Goal: Task Accomplishment & Management: Manage account settings

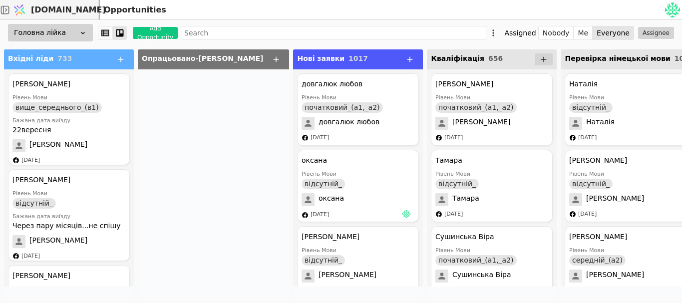
click at [166, 121] on div at bounding box center [213, 184] width 151 height 230
click at [311, 213] on div "[DATE]" at bounding box center [320, 215] width 18 height 8
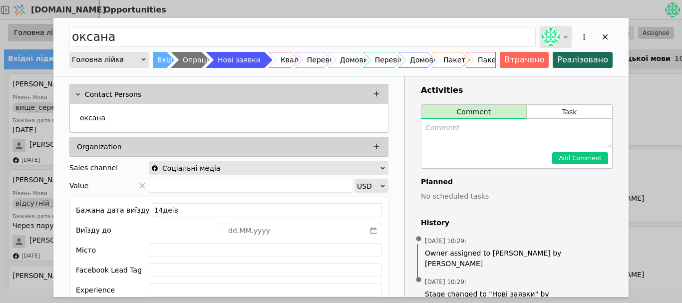
click at [561, 36] on div "Add Opportunity" at bounding box center [556, 37] width 32 height 22
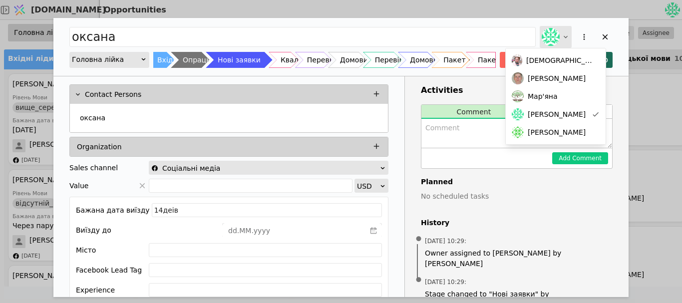
click at [563, 33] on icon "Add Opportunity" at bounding box center [566, 37] width 8 height 8
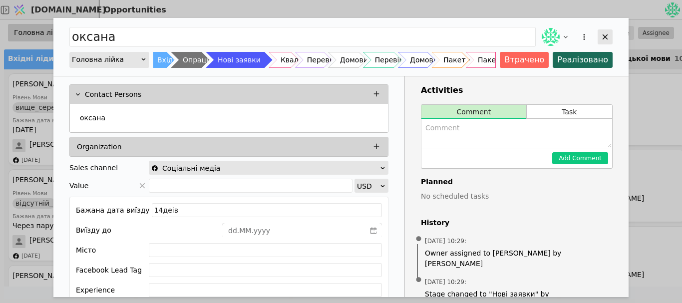
click at [610, 37] on div "Add Opportunity" at bounding box center [605, 36] width 15 height 15
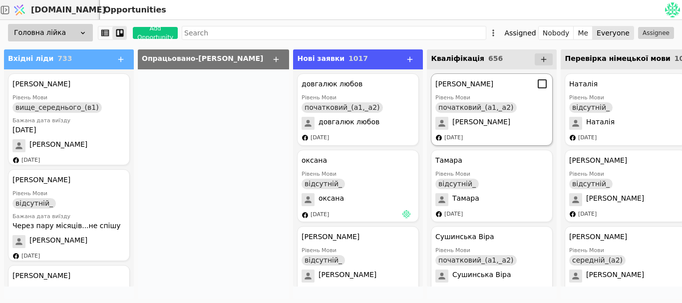
click at [435, 140] on div "[DATE]" at bounding box center [448, 138] width 27 height 8
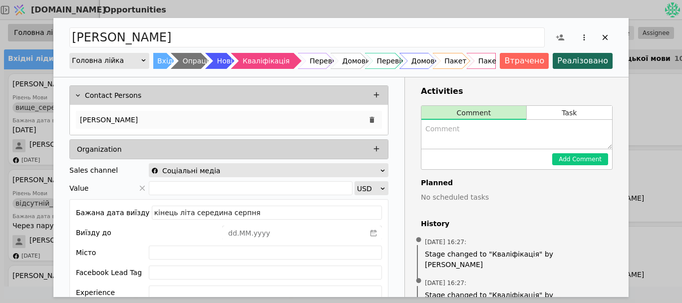
click at [170, 116] on div "[PERSON_NAME]" at bounding box center [229, 120] width 306 height 18
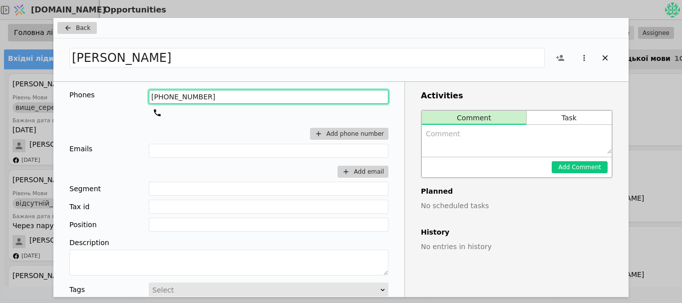
drag, startPoint x: 209, startPoint y: 100, endPoint x: 123, endPoint y: 100, distance: 85.9
click at [123, 100] on div "Phones [PHONE_NUMBER] Add phone number" at bounding box center [228, 117] width 319 height 54
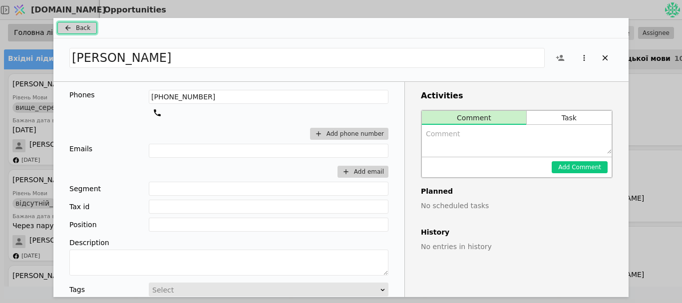
click at [81, 24] on span "Back" at bounding box center [83, 27] width 14 height 9
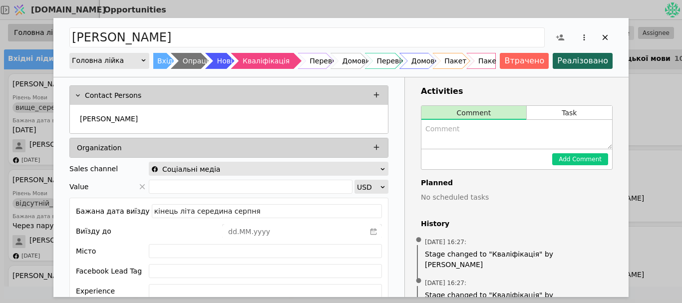
click at [461, 135] on textarea "Add Opportunity" at bounding box center [516, 134] width 191 height 29
click at [463, 135] on textarea "по" at bounding box center [516, 134] width 191 height 29
type textarea "повний ігнор, лост"
click at [563, 161] on button "Add Comment" at bounding box center [580, 159] width 56 height 12
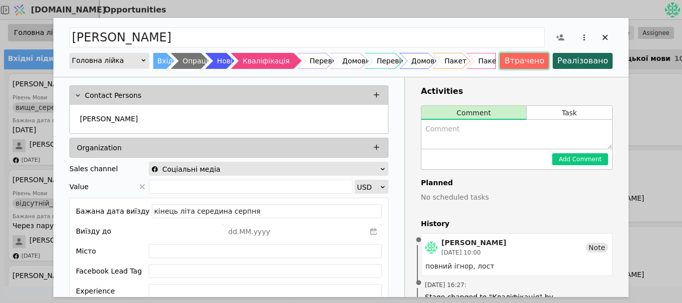
click at [523, 62] on button "Втрачено" at bounding box center [524, 61] width 49 height 16
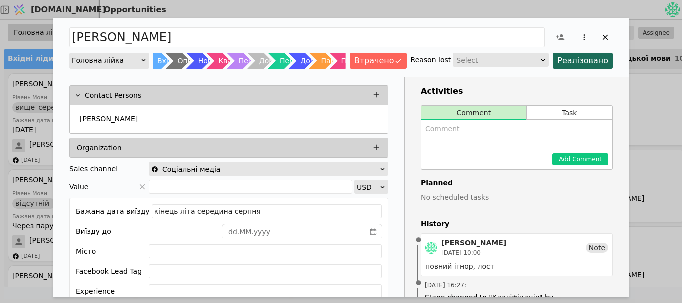
click at [539, 63] on div "Select" at bounding box center [497, 60] width 82 height 14
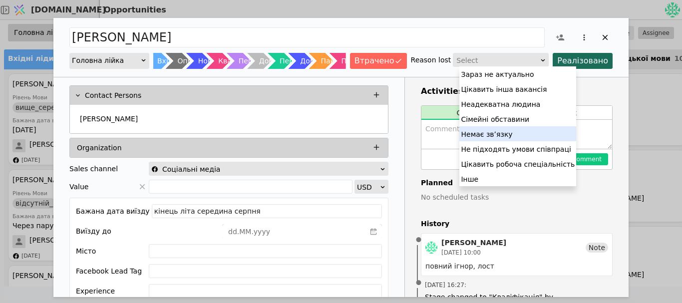
click at [476, 137] on div "Немає звʼязку" at bounding box center [517, 133] width 117 height 15
click at [476, 136] on textarea "Add Opportunity" at bounding box center [516, 134] width 191 height 29
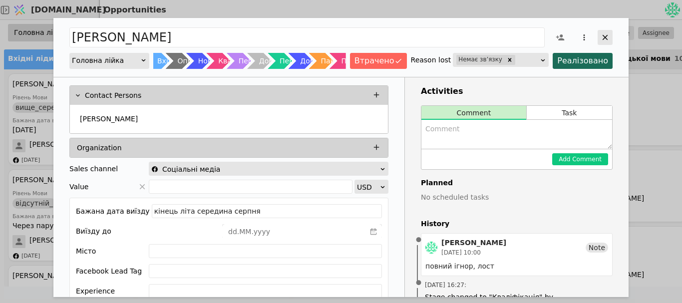
click at [611, 37] on div "Add Opportunity" at bounding box center [605, 37] width 15 height 15
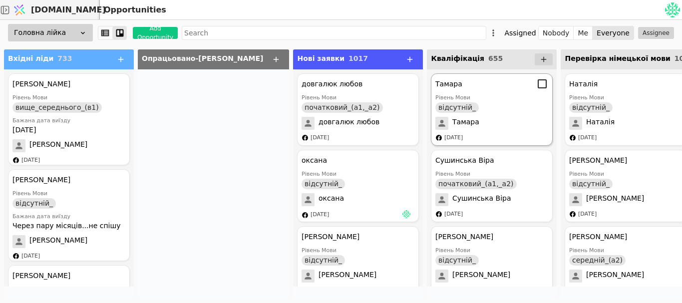
click at [435, 132] on div "[PERSON_NAME] Мови відсутній_ [PERSON_NAME] [DATE]" at bounding box center [492, 109] width 122 height 72
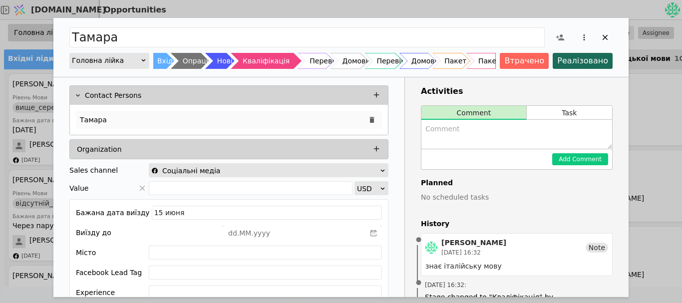
click at [109, 119] on div "Тамара" at bounding box center [229, 120] width 306 height 18
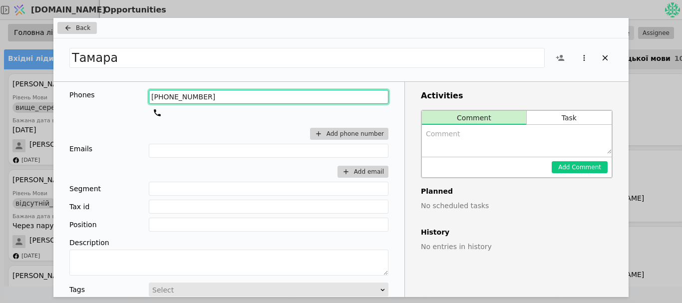
drag, startPoint x: 219, startPoint y: 98, endPoint x: 66, endPoint y: 102, distance: 152.8
click at [66, 102] on div "Phones [PHONE_NUMBER] Add phone number Emails Add email Segment Tax id Position…" at bounding box center [228, 249] width 351 height 335
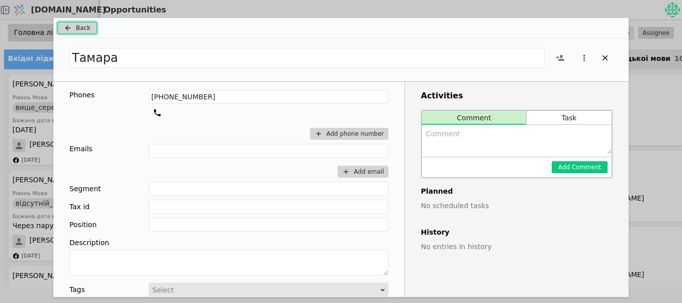
click at [88, 29] on span "Back" at bounding box center [83, 27] width 14 height 9
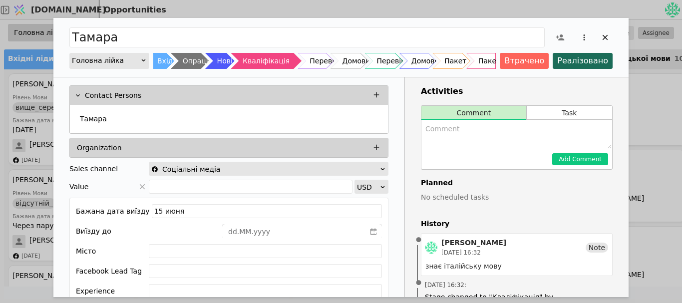
click at [458, 137] on textarea "Add Opportunity" at bounding box center [516, 134] width 191 height 29
type textarea "працює в [GEOGRAPHIC_DATA]"
click at [601, 156] on button "Add Comment" at bounding box center [580, 159] width 56 height 12
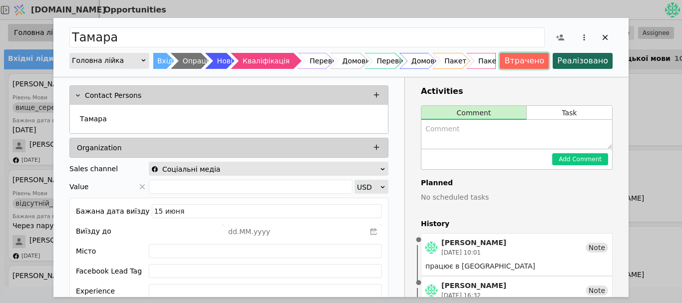
click at [530, 64] on button "Втрачено" at bounding box center [524, 61] width 49 height 16
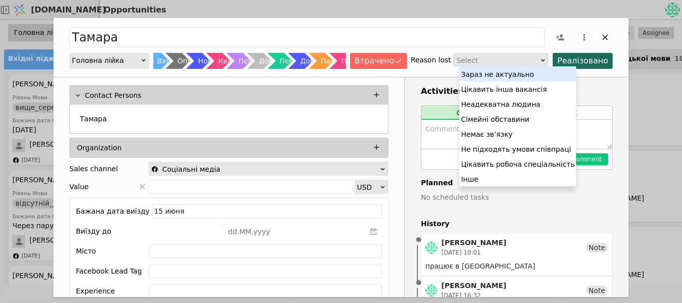
drag, startPoint x: 529, startPoint y: 64, endPoint x: 488, endPoint y: 91, distance: 49.4
click at [488, 91] on div "[PERSON_NAME] лійка Вхідні [PERSON_NAME] Опрацьовано-[PERSON_NAME] заявки Квалі…" at bounding box center [340, 254] width 575 height 473
click at [488, 91] on h3 "Activities" at bounding box center [517, 91] width 192 height 12
click at [524, 61] on div "Select" at bounding box center [497, 60] width 82 height 14
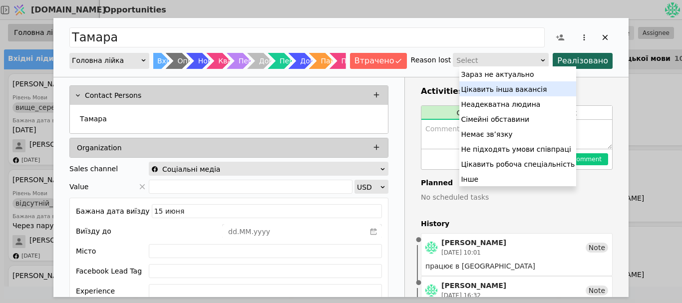
click at [494, 85] on div "Цікавить інша вакансія" at bounding box center [517, 88] width 117 height 15
click at [494, 85] on h3 "Activities" at bounding box center [517, 91] width 192 height 12
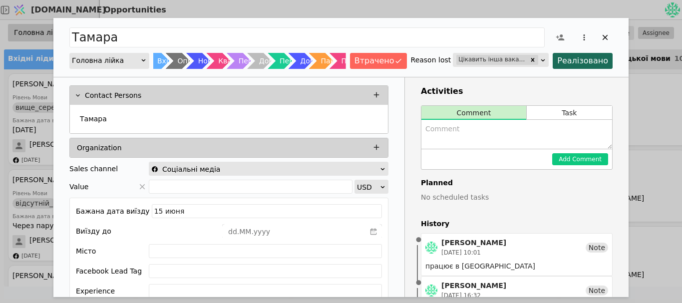
click at [494, 85] on h3 "Activities" at bounding box center [517, 91] width 192 height 12
click at [604, 41] on icon "Add Opportunity" at bounding box center [605, 37] width 9 height 9
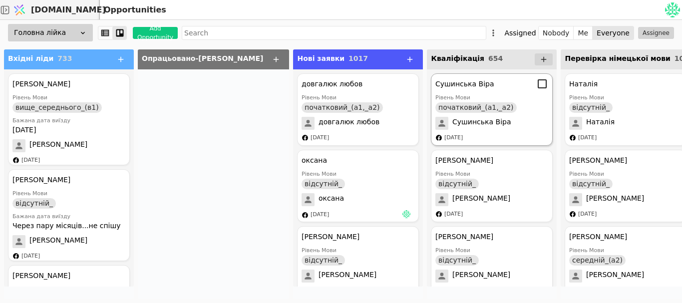
click at [472, 110] on div "початковий_(а1,_а2)" at bounding box center [475, 107] width 81 height 10
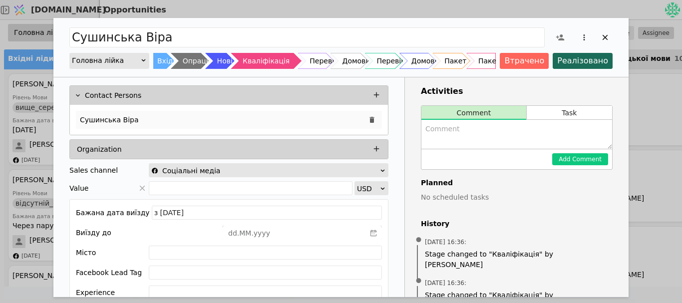
click at [136, 123] on div "Сушинська Віра" at bounding box center [229, 120] width 306 height 18
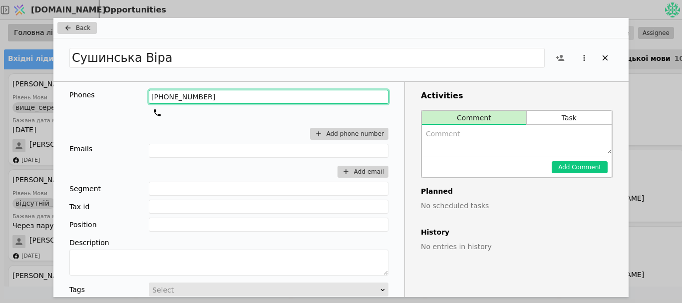
drag, startPoint x: 195, startPoint y: 100, endPoint x: 101, endPoint y: 96, distance: 94.4
click at [101, 96] on div "Phones [PHONE_NUMBER] Add phone number" at bounding box center [228, 117] width 319 height 54
